Goal: Register for event/course

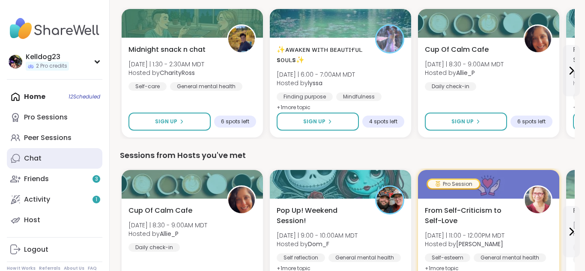
scroll to position [274, 0]
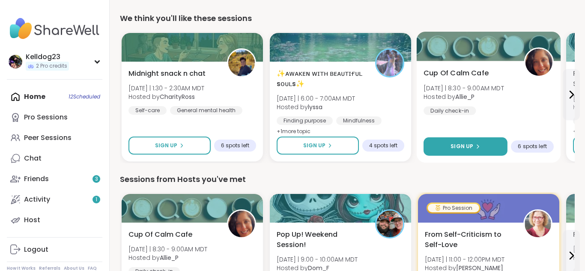
click at [481, 153] on button "Sign Up" at bounding box center [465, 146] width 84 height 18
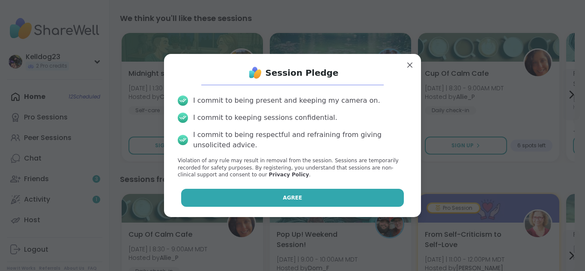
click at [311, 194] on button "Agree" at bounding box center [292, 198] width 223 height 18
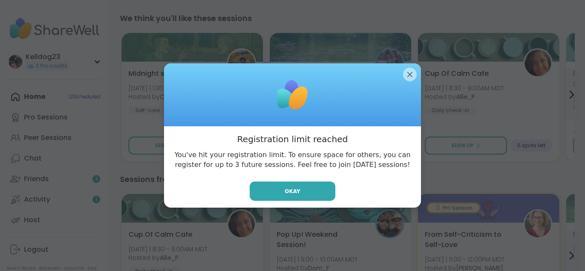
click at [311, 194] on button "Okay" at bounding box center [293, 191] width 86 height 19
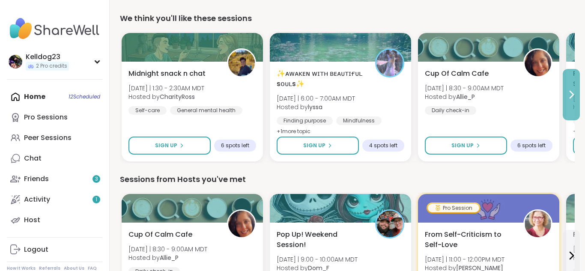
click at [575, 98] on icon at bounding box center [571, 94] width 10 height 10
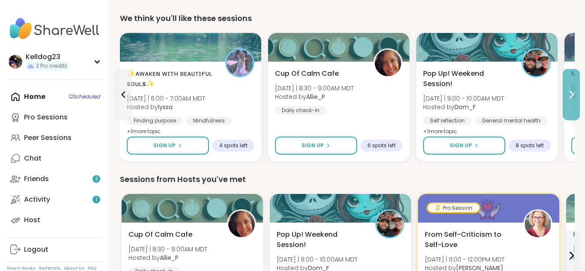
click at [575, 98] on icon at bounding box center [571, 94] width 10 height 10
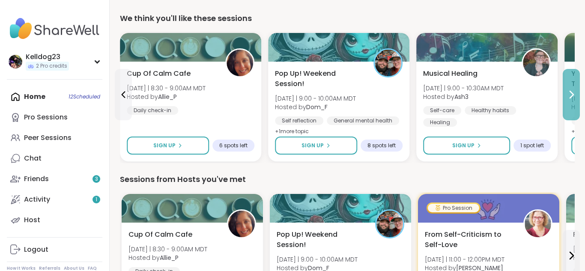
click at [575, 98] on icon at bounding box center [571, 94] width 10 height 10
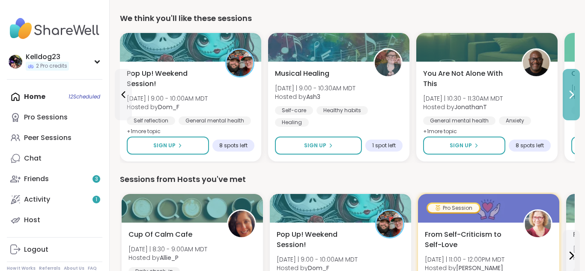
click at [575, 98] on icon at bounding box center [571, 94] width 10 height 10
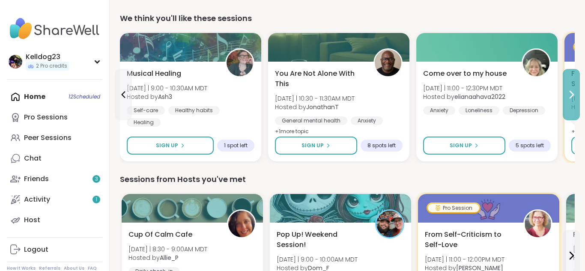
click at [575, 98] on icon at bounding box center [571, 94] width 10 height 10
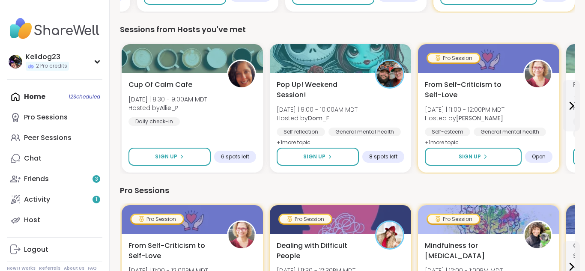
scroll to position [411, 0]
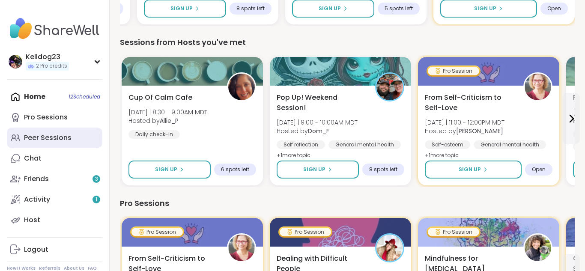
click at [80, 137] on link "Peer Sessions" at bounding box center [54, 138] width 95 height 21
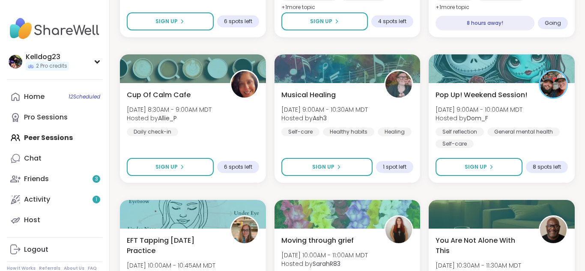
scroll to position [394, 0]
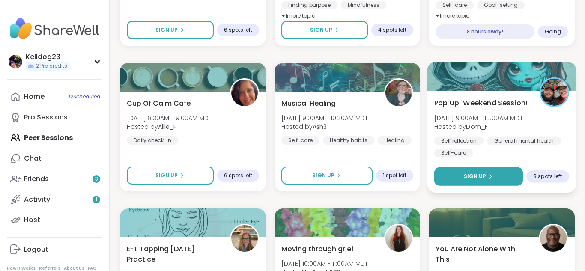
click at [502, 182] on button "Sign Up" at bounding box center [478, 176] width 89 height 18
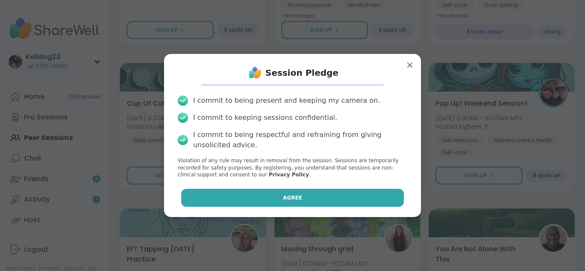
click at [282, 193] on button "Agree" at bounding box center [292, 198] width 223 height 18
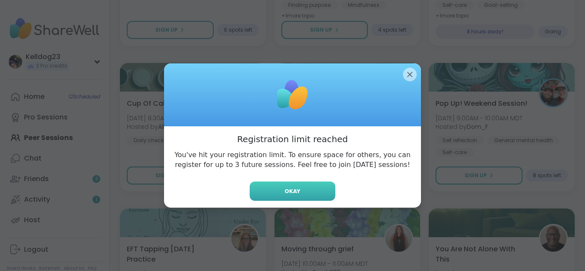
click at [304, 190] on button "Okay" at bounding box center [293, 191] width 86 height 19
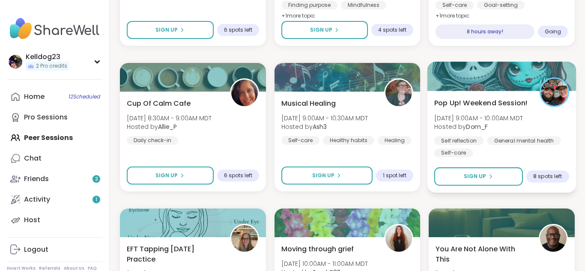
click at [514, 132] on div "Pop Up! Weekend Session! [PERSON_NAME][DATE] 9:00AM - 10:00AM MDT Hosted by Dom…" at bounding box center [501, 128] width 135 height 60
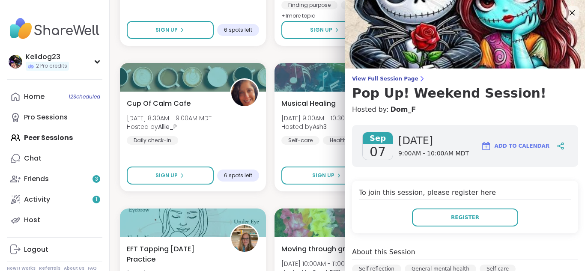
click at [513, 185] on div "To join this session, please register here Register" at bounding box center [465, 207] width 226 height 53
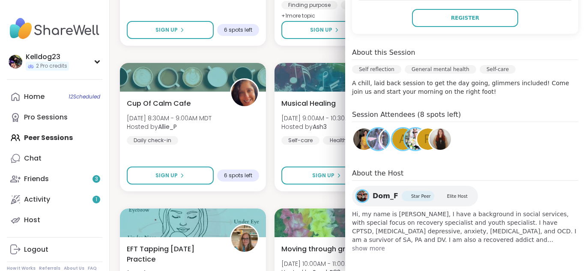
scroll to position [202, 0]
